Goal: Information Seeking & Learning: Learn about a topic

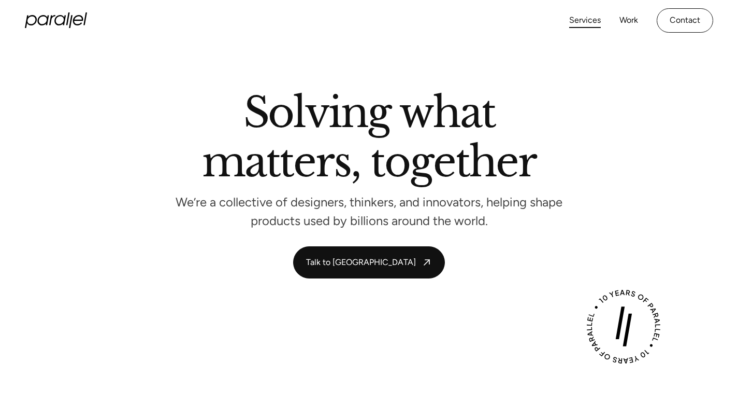
click at [583, 19] on link "Services" at bounding box center [586, 20] width 32 height 15
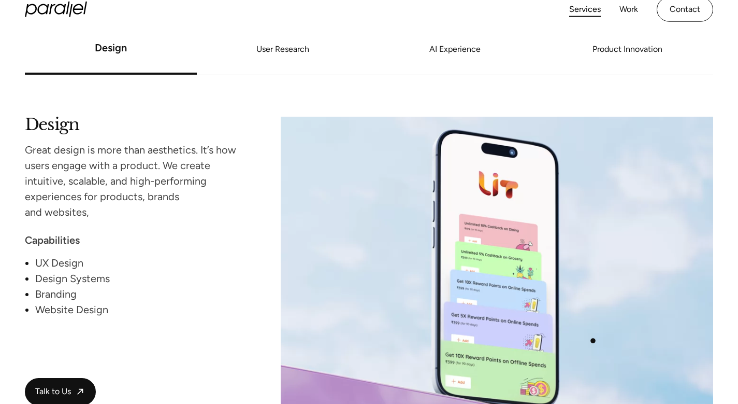
scroll to position [906, 0]
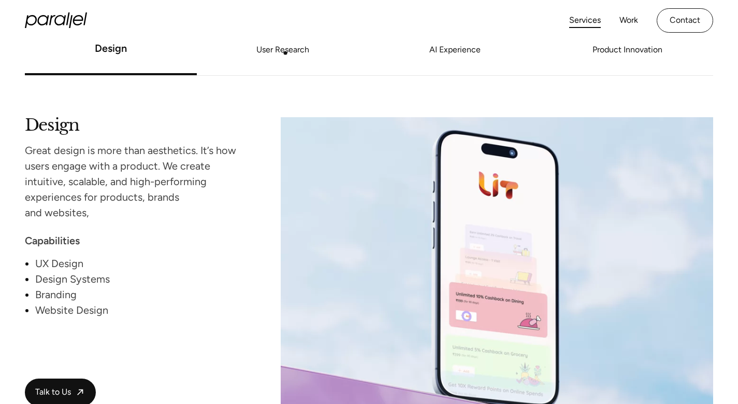
click at [286, 53] on link "User Research" at bounding box center [283, 50] width 172 height 6
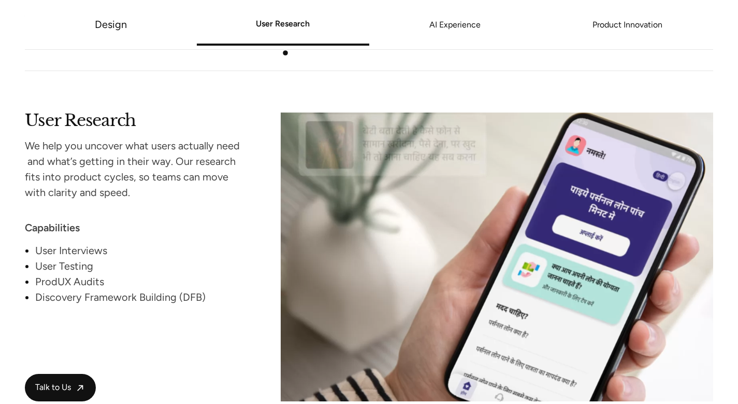
scroll to position [1281, 0]
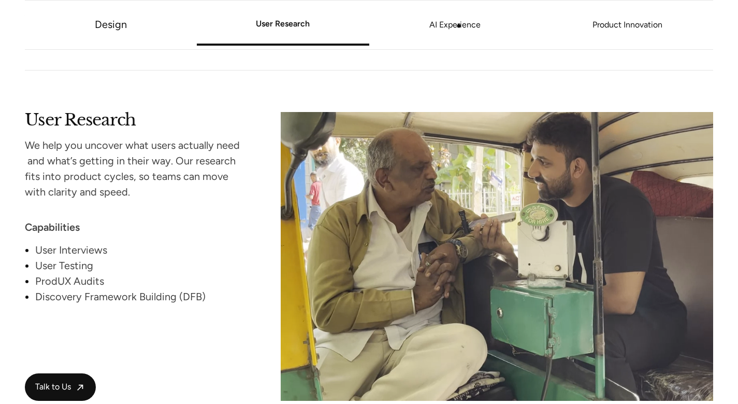
click at [459, 26] on link "AI Experience" at bounding box center [455, 25] width 172 height 6
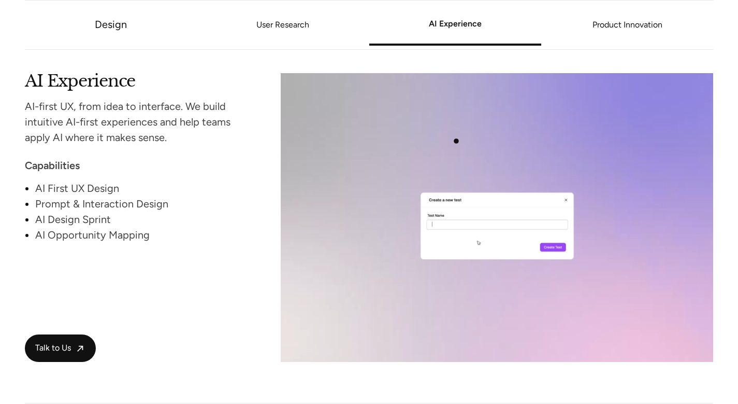
scroll to position [1703, 0]
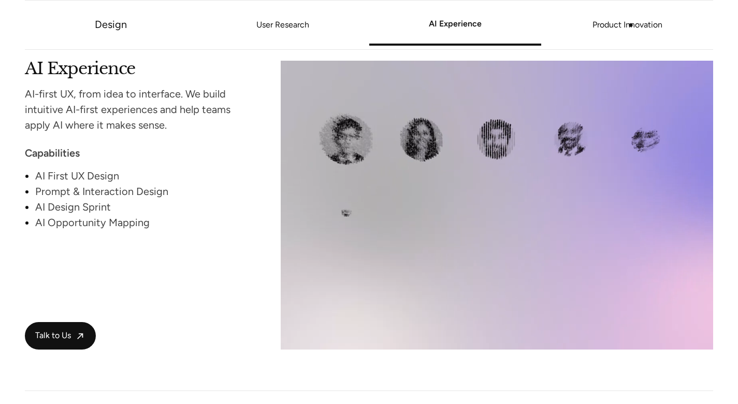
click at [631, 25] on link "Product Innovation" at bounding box center [628, 25] width 172 height 6
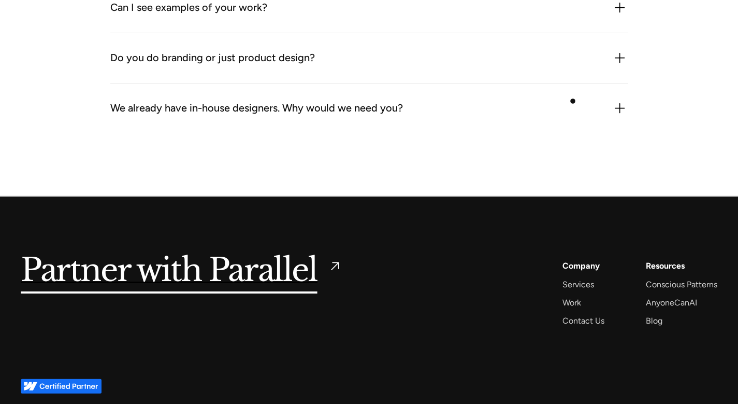
scroll to position [3155, 0]
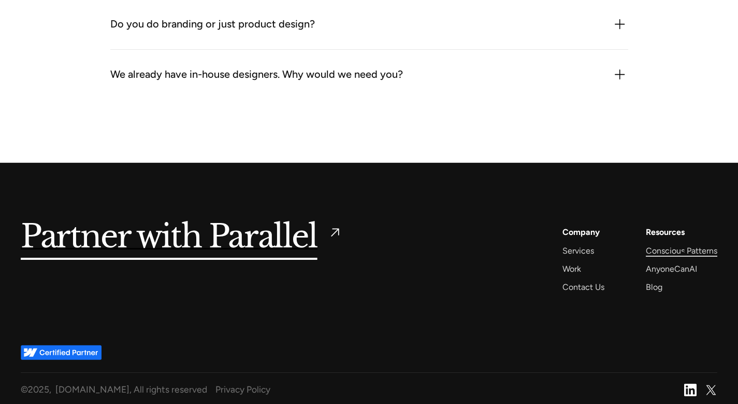
click at [684, 253] on div "Conscious Patterns" at bounding box center [682, 251] width 72 height 14
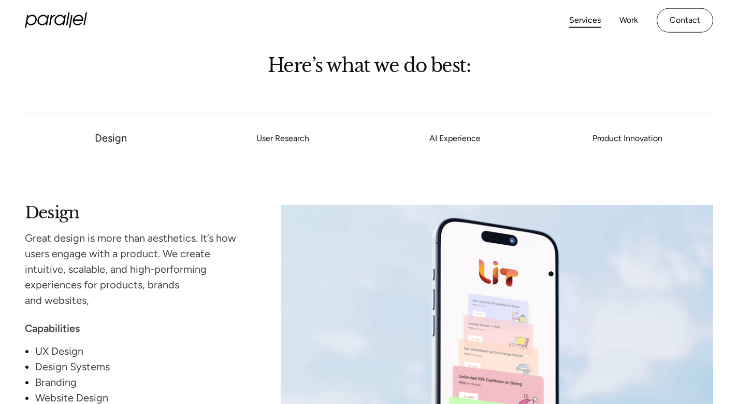
scroll to position [0, 0]
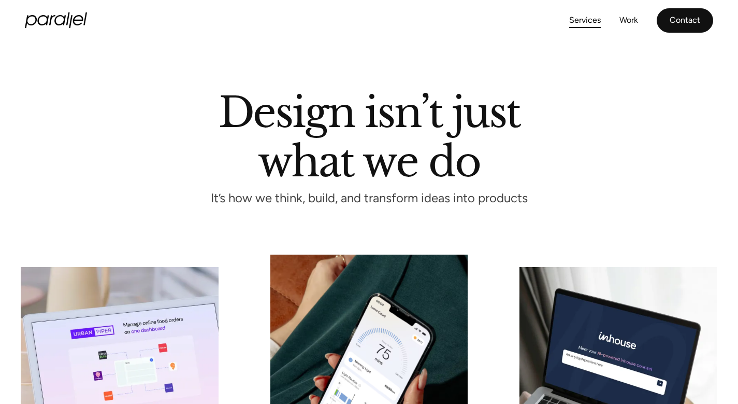
click at [689, 19] on link "Contact" at bounding box center [685, 20] width 56 height 24
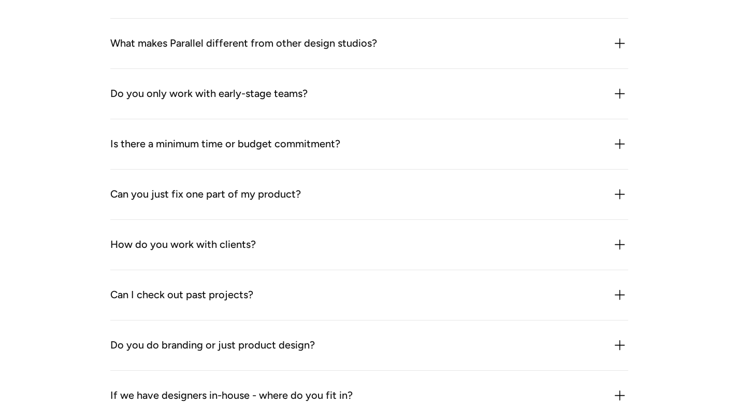
scroll to position [1031, 0]
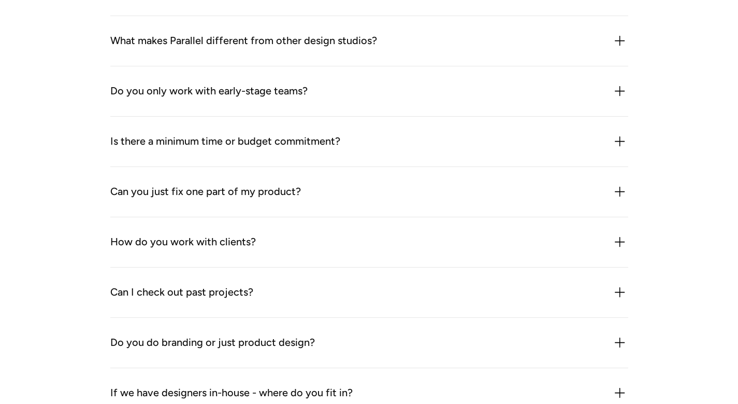
click at [577, 39] on div "What makes Parallel different from other design studios?" at bounding box center [369, 41] width 518 height 17
